Goal: Find specific page/section: Find specific page/section

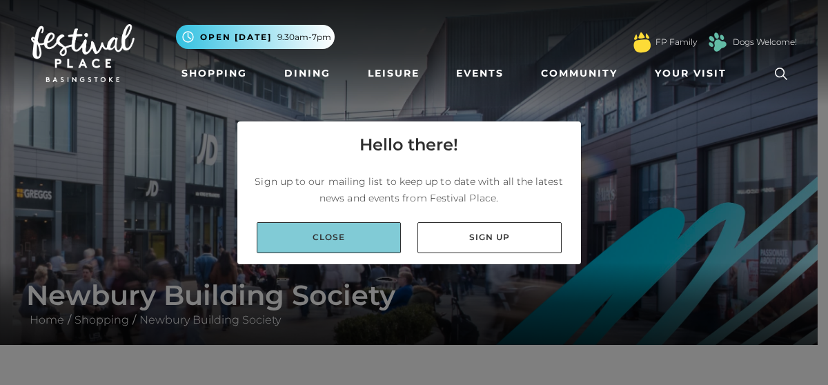
click at [322, 237] on link "Close" at bounding box center [329, 237] width 144 height 31
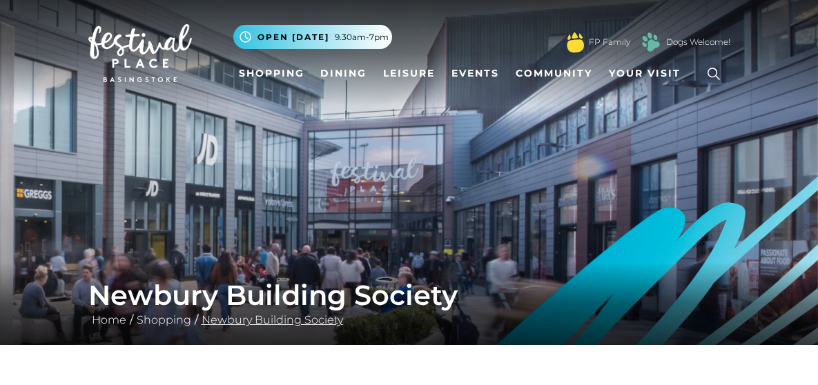
click at [230, 323] on link "Newbury Building Society" at bounding box center [272, 319] width 148 height 13
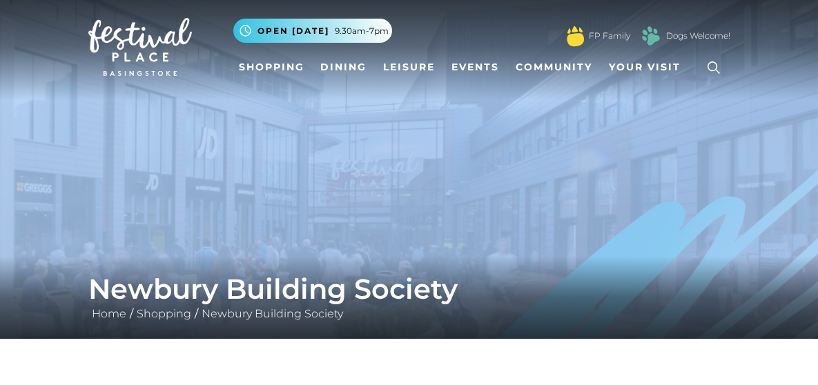
click at [808, 108] on img at bounding box center [409, 166] width 818 height 345
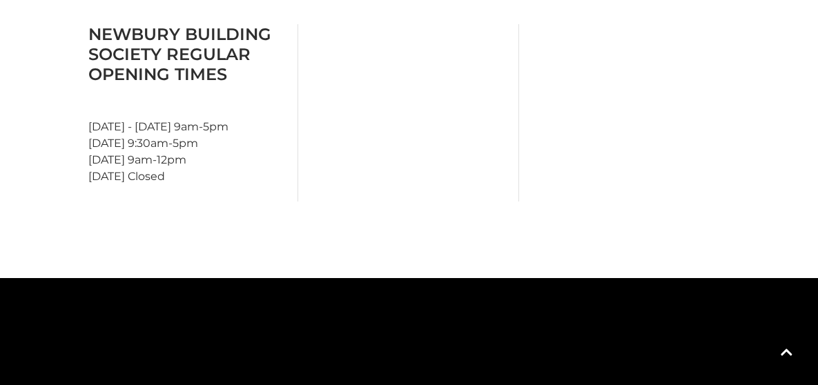
scroll to position [729, 0]
